Goal: Information Seeking & Learning: Learn about a topic

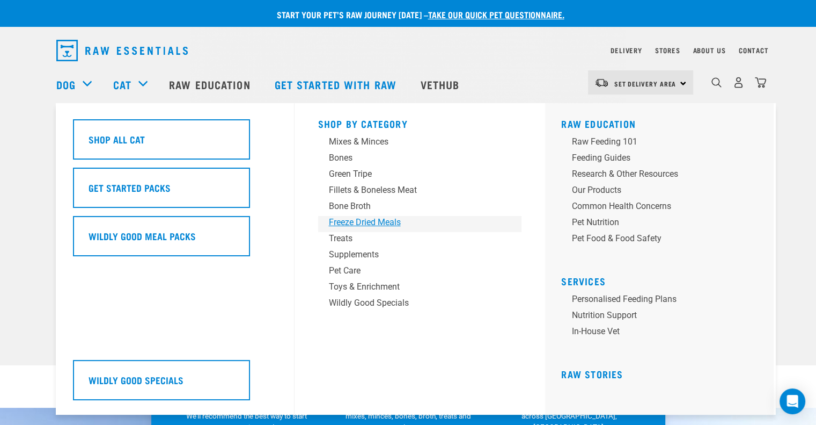
click at [372, 224] on div "Freeze Dried Meals" at bounding box center [412, 222] width 167 height 13
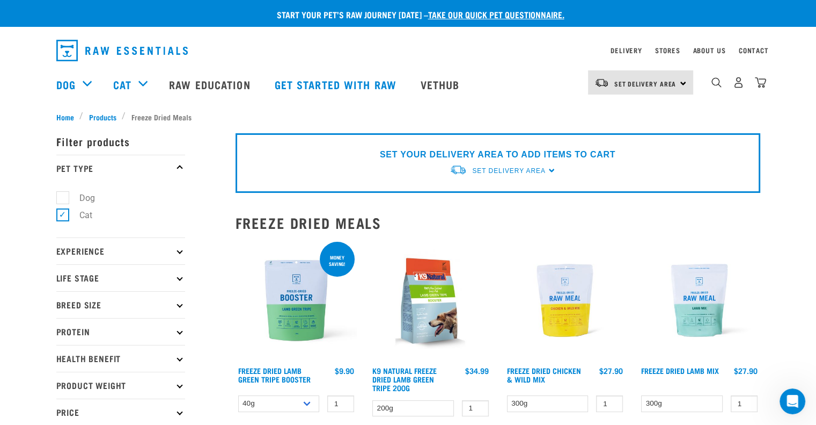
click at [62, 194] on label "Dog" at bounding box center [80, 197] width 37 height 13
click at [60, 194] on input "Dog" at bounding box center [59, 195] width 7 height 7
checkbox input "true"
click at [157, 356] on p "Health Benefit" at bounding box center [120, 358] width 129 height 27
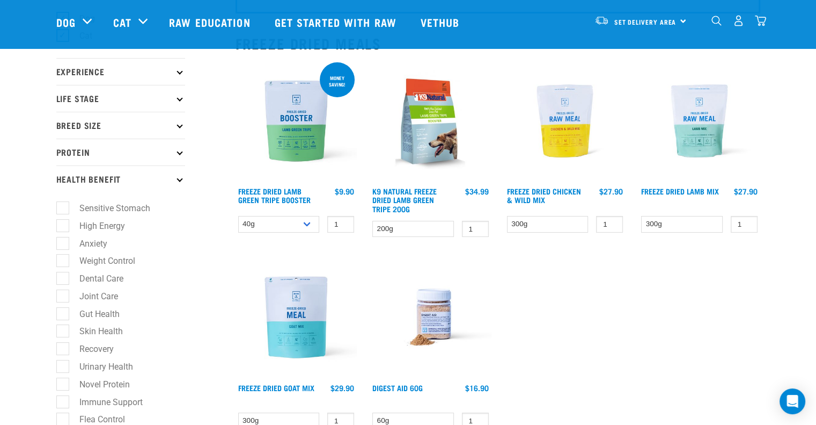
scroll to position [107, 0]
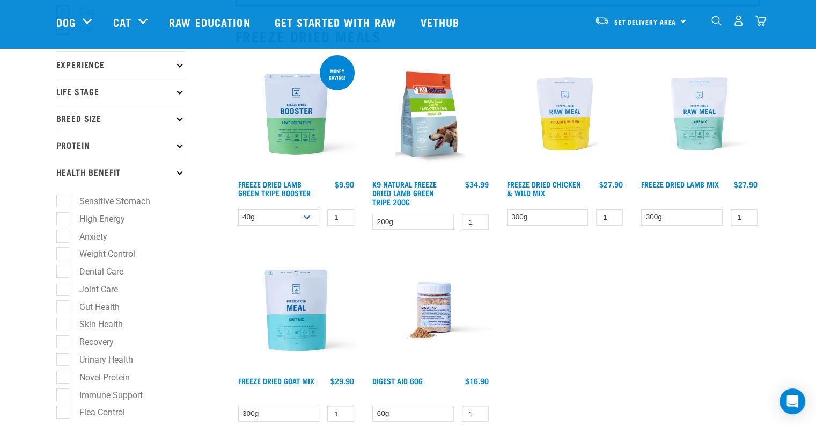
click at [67, 267] on label "Dental Care" at bounding box center [94, 271] width 65 height 13
click at [63, 267] on input "Dental Care" at bounding box center [59, 269] width 7 height 7
checkbox input "true"
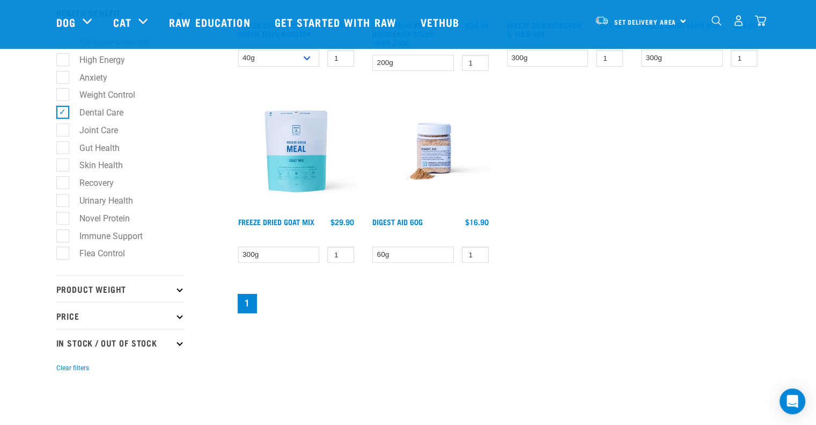
scroll to position [292, 0]
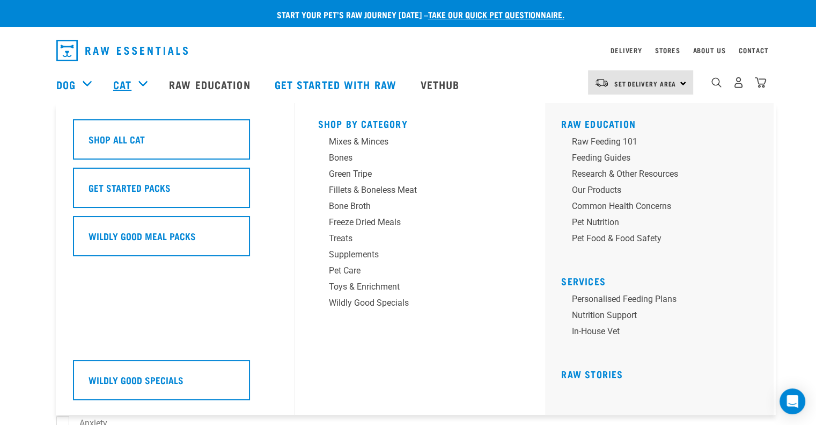
click at [129, 78] on link "Cat" at bounding box center [122, 84] width 18 height 16
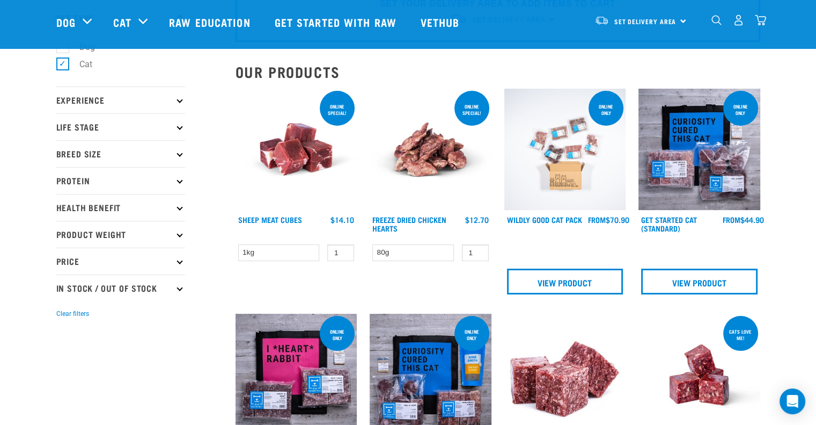
scroll to position [54, 0]
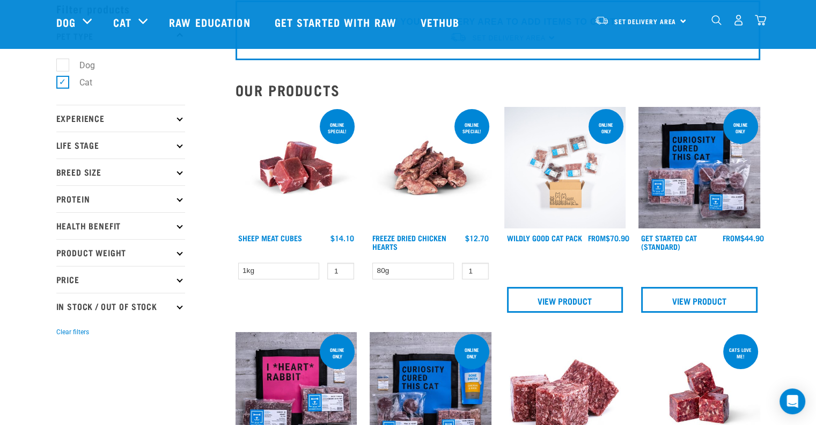
click at [145, 124] on p "Experience" at bounding box center [120, 118] width 129 height 27
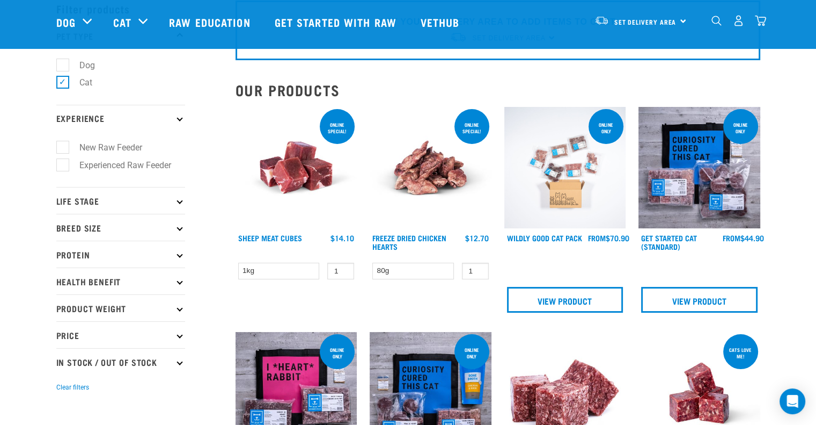
click at [145, 124] on p "Experience" at bounding box center [120, 118] width 129 height 27
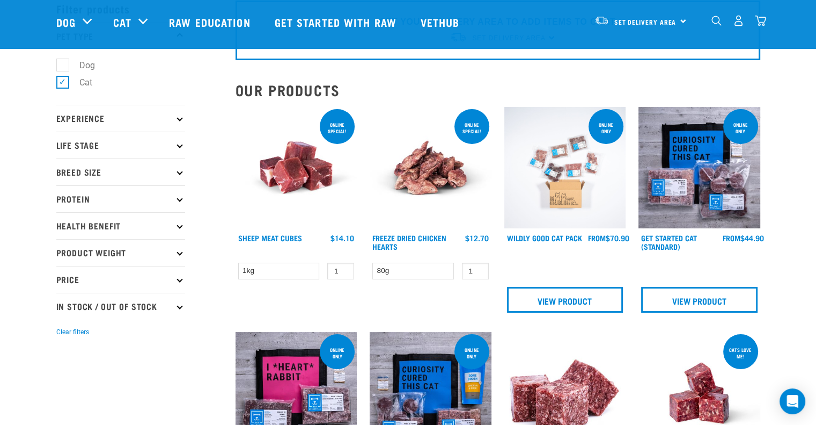
click at [122, 235] on p "Health Benefit" at bounding box center [120, 225] width 129 height 27
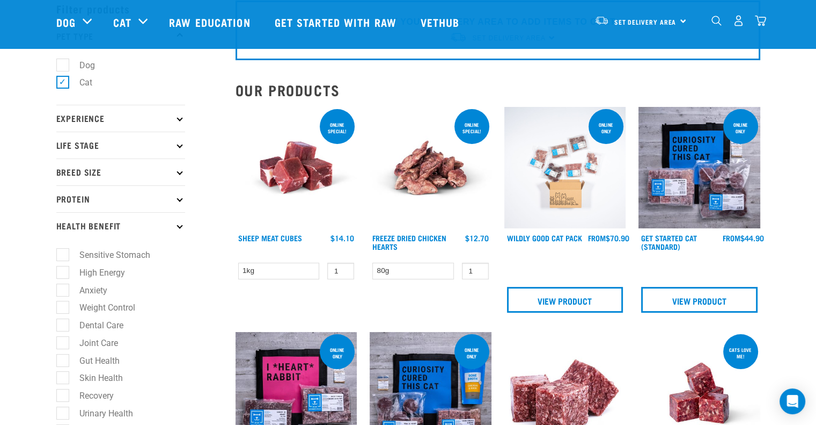
click at [90, 330] on label "Dental Care" at bounding box center [94, 324] width 65 height 13
click at [63, 327] on input "Dental Care" at bounding box center [59, 323] width 7 height 7
checkbox input "true"
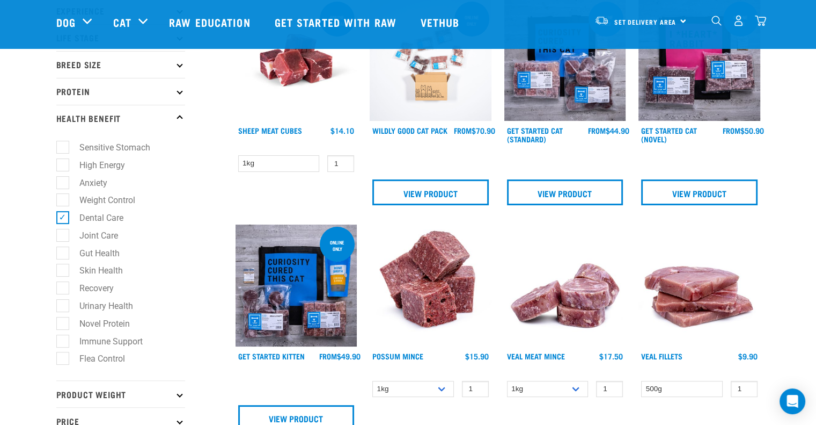
scroll to position [54, 0]
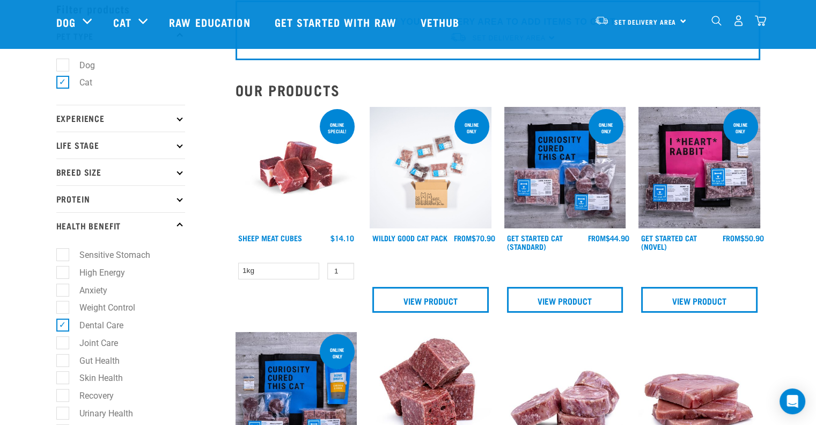
click at [67, 65] on label "Dog" at bounding box center [80, 64] width 37 height 13
click at [63, 65] on input "Dog" at bounding box center [59, 63] width 7 height 7
checkbox input "true"
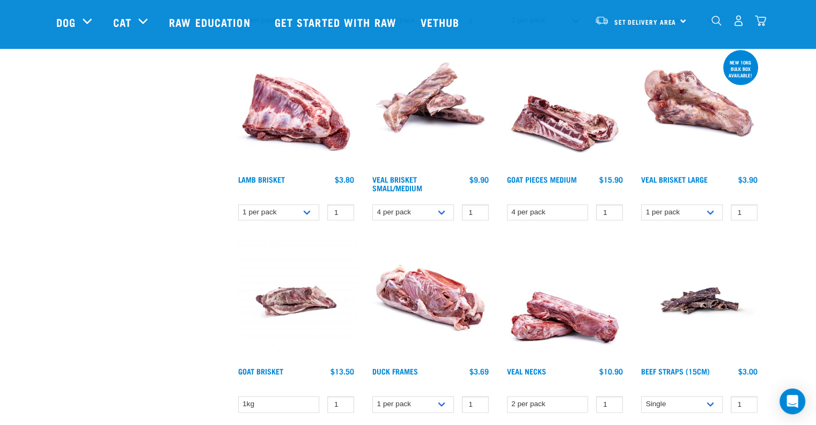
scroll to position [1556, 0]
